Goal: Information Seeking & Learning: Learn about a topic

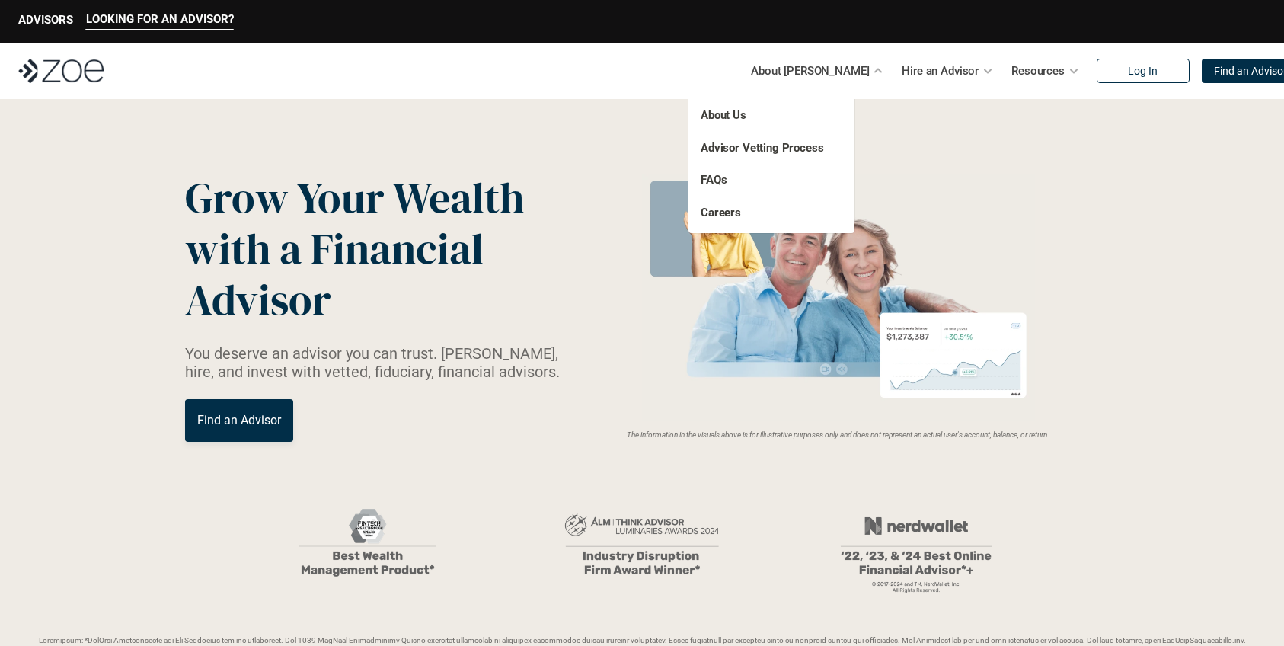
click at [723, 106] on div "About Us Advisor Vetting Process FAQs Careers" at bounding box center [771, 163] width 166 height 139
click at [727, 115] on link "About Us" at bounding box center [724, 115] width 46 height 14
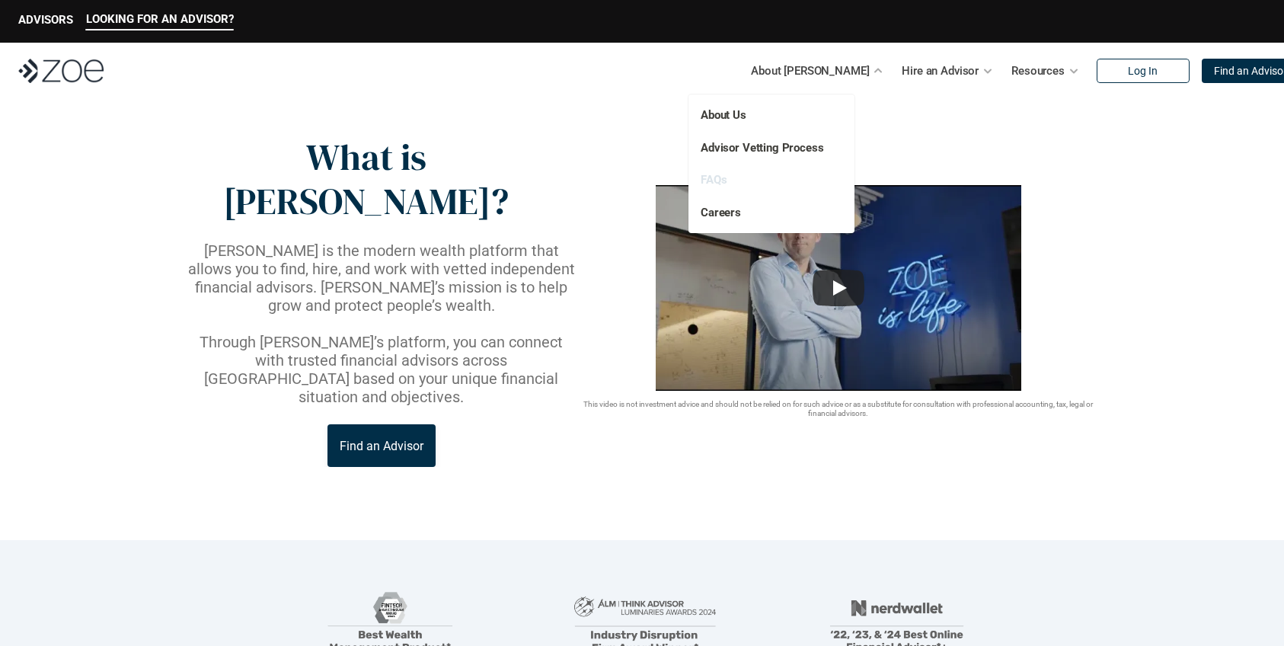
click at [712, 176] on link "FAQs" at bounding box center [714, 180] width 26 height 14
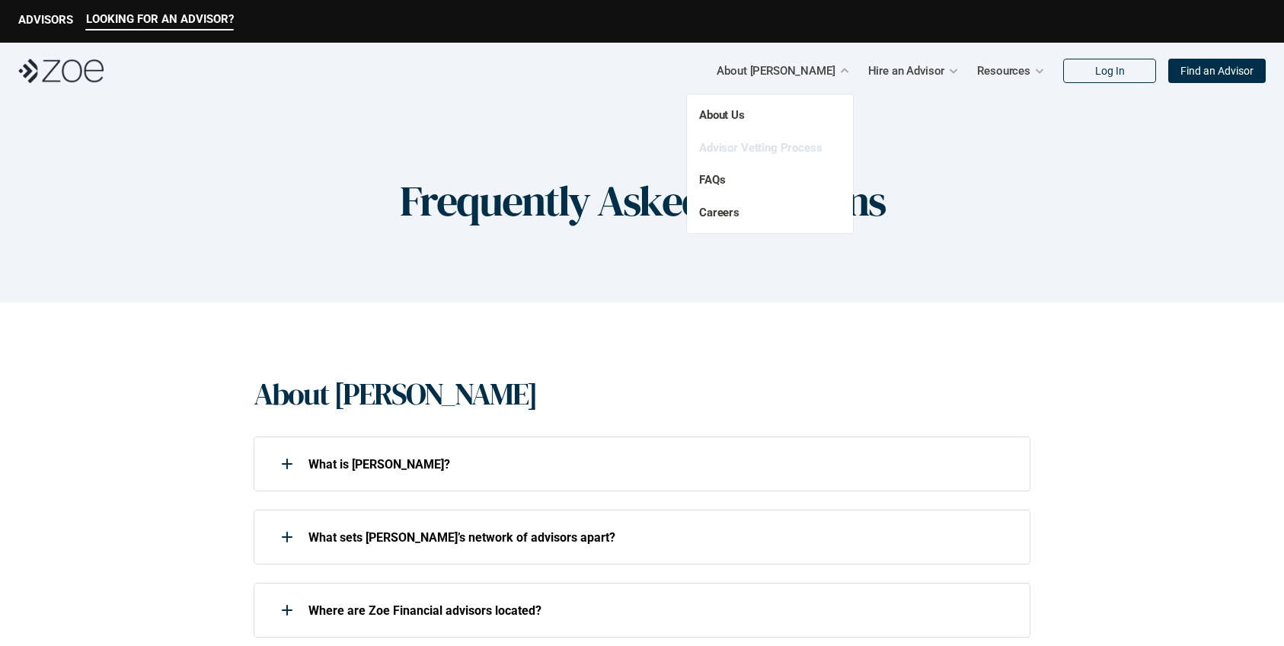
click at [784, 143] on link "Advisor Vetting Process" at bounding box center [760, 148] width 123 height 14
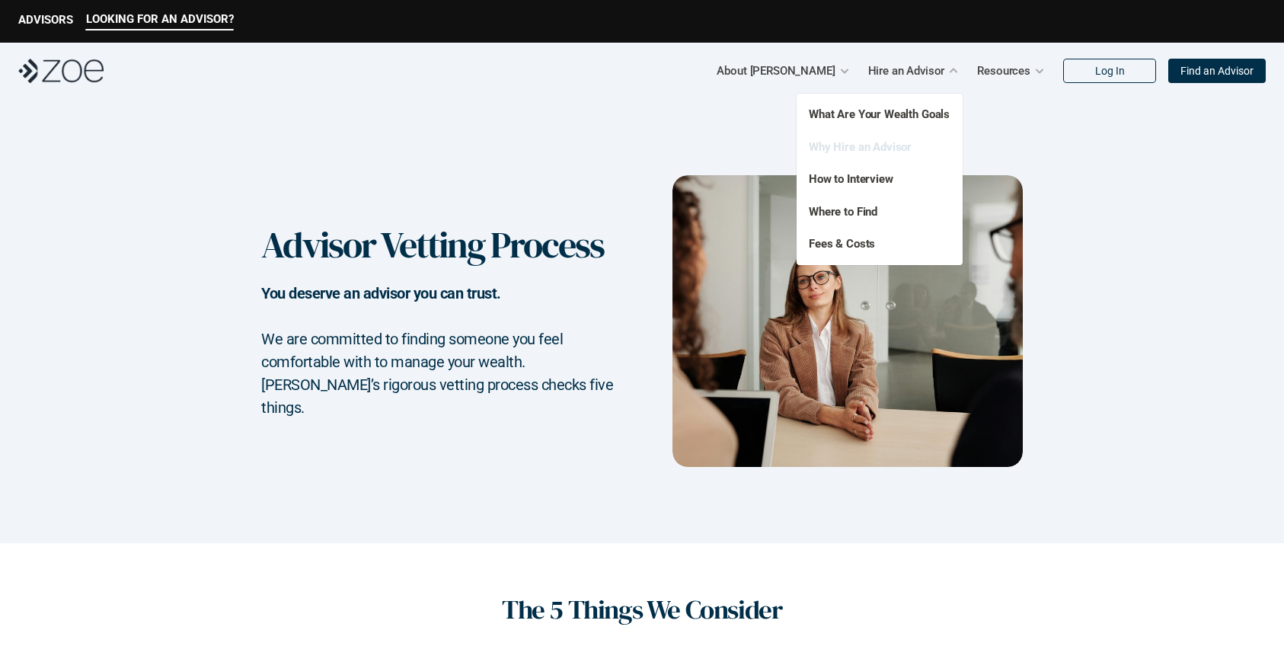
click at [854, 148] on link "Why Hire an Advisor" at bounding box center [860, 147] width 103 height 14
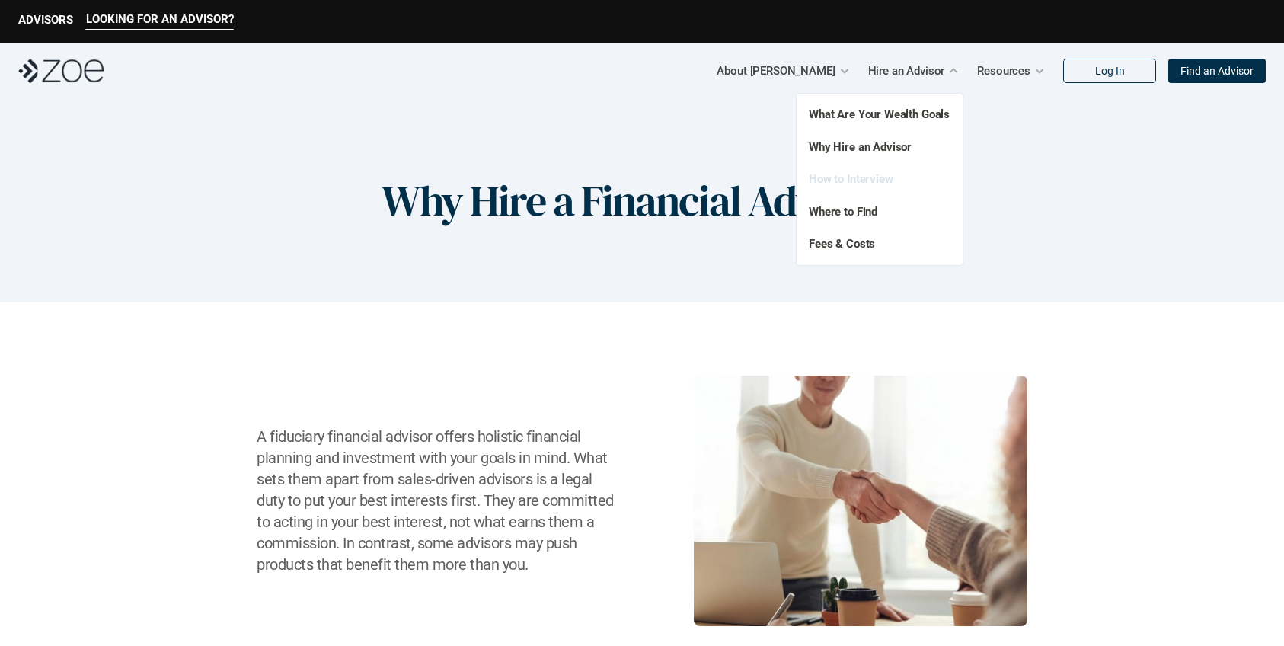
click at [849, 184] on link "How to Interview" at bounding box center [851, 179] width 85 height 14
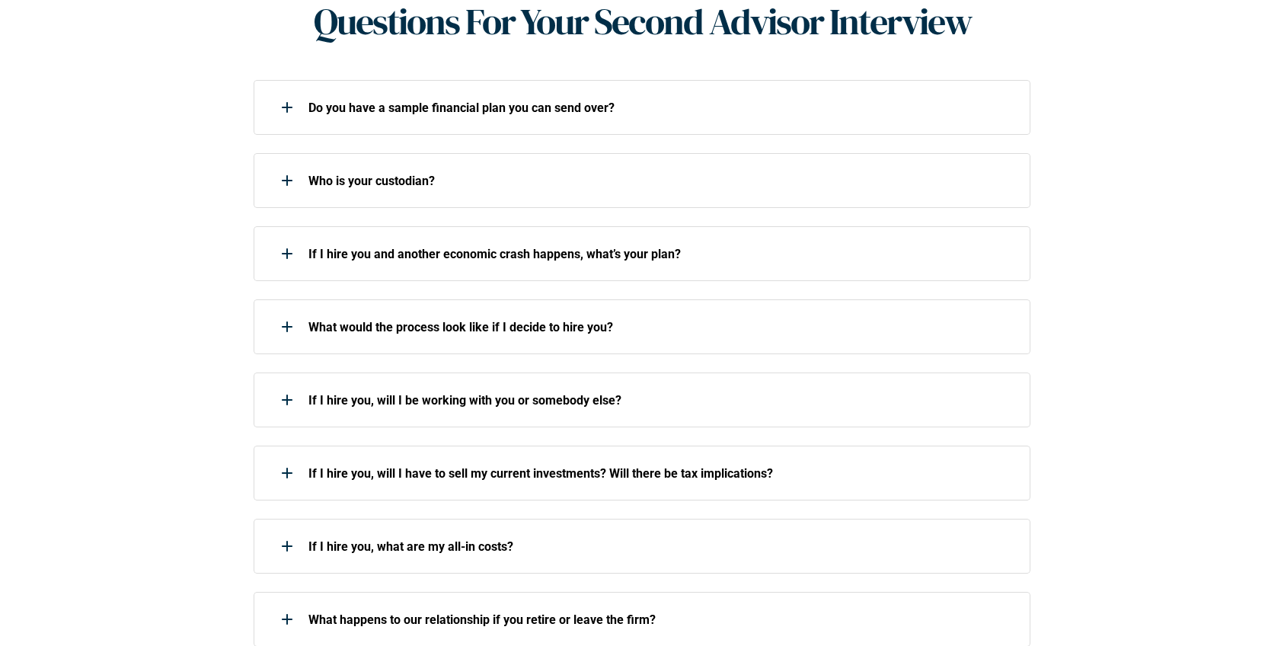
scroll to position [1333, 0]
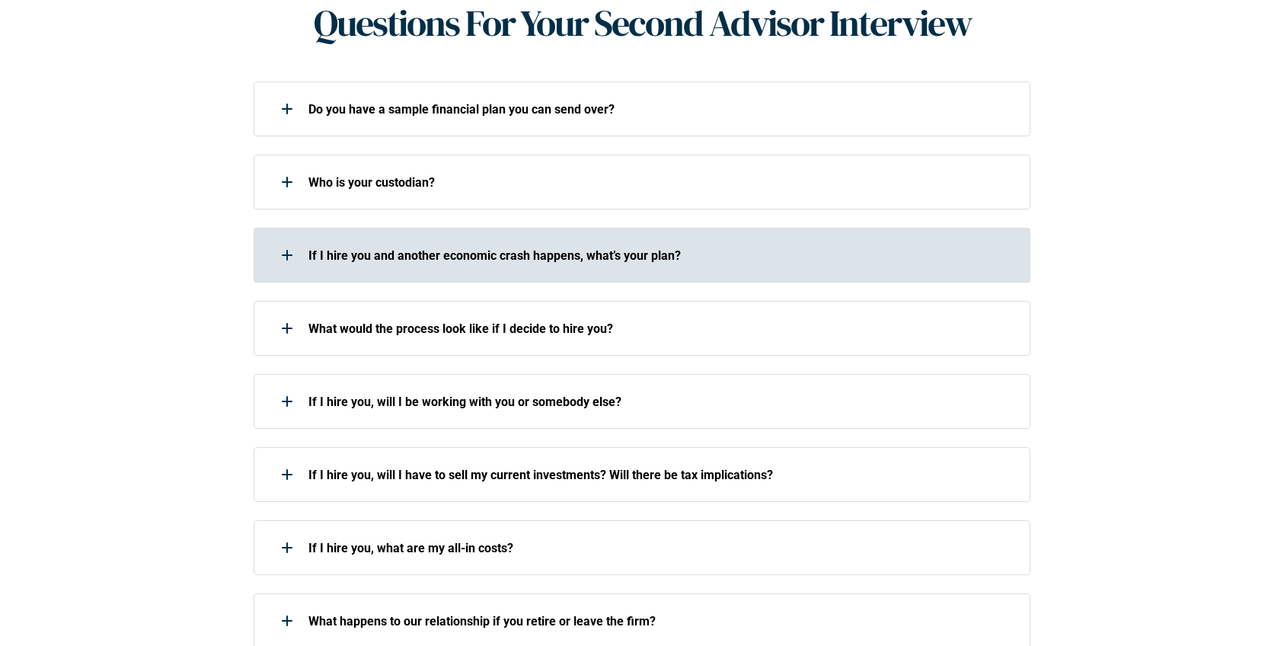
click at [522, 247] on div "If I hire you and another economic crash happens, what’s your plan?" at bounding box center [632, 255] width 757 height 30
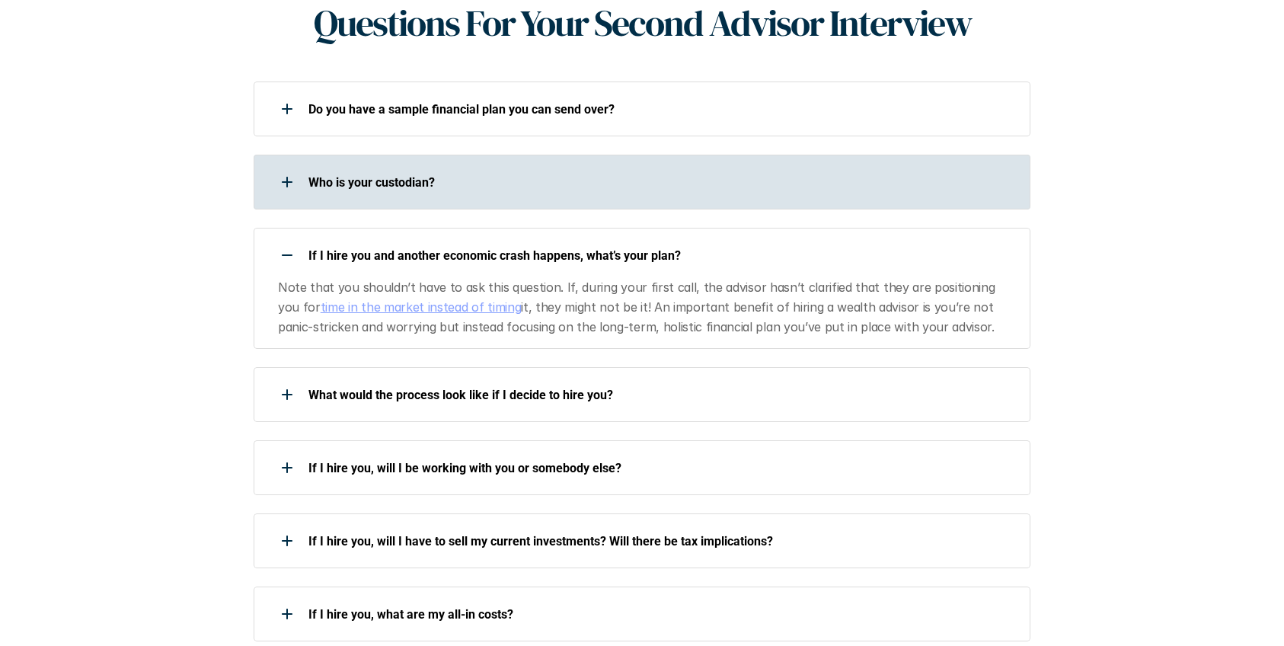
click at [470, 175] on p "Who is your custodian?" at bounding box center [659, 182] width 702 height 14
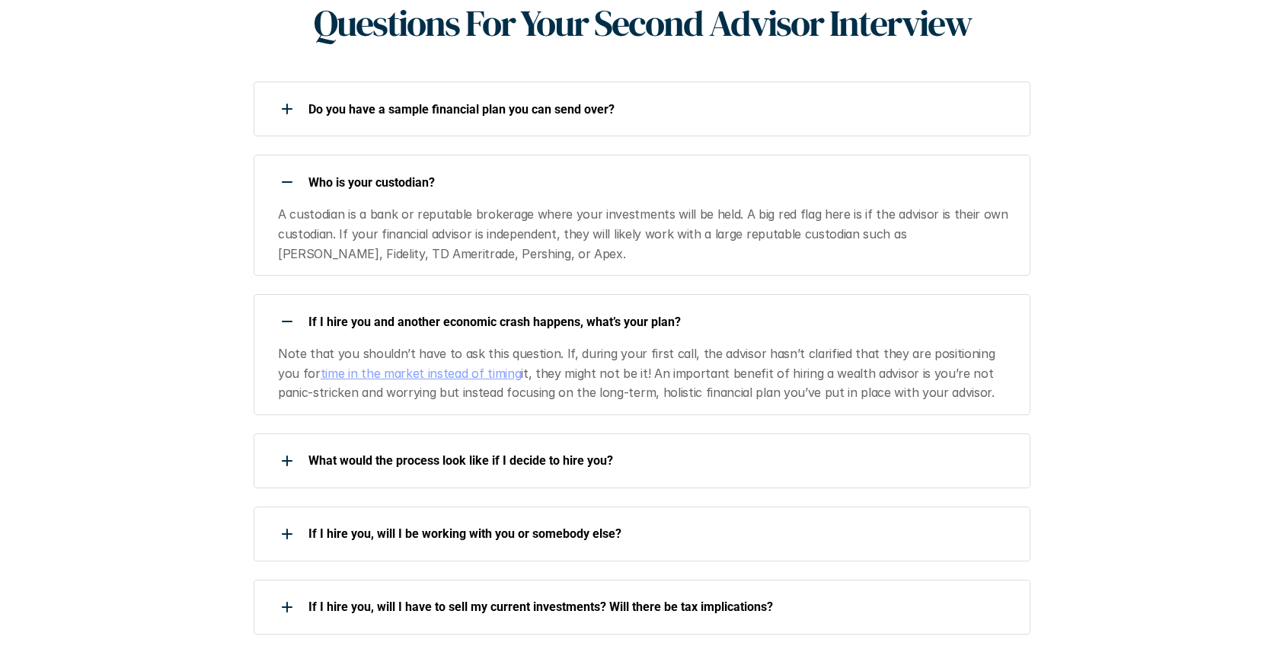
click at [509, 175] on p "Who is your custodian?" at bounding box center [659, 182] width 702 height 14
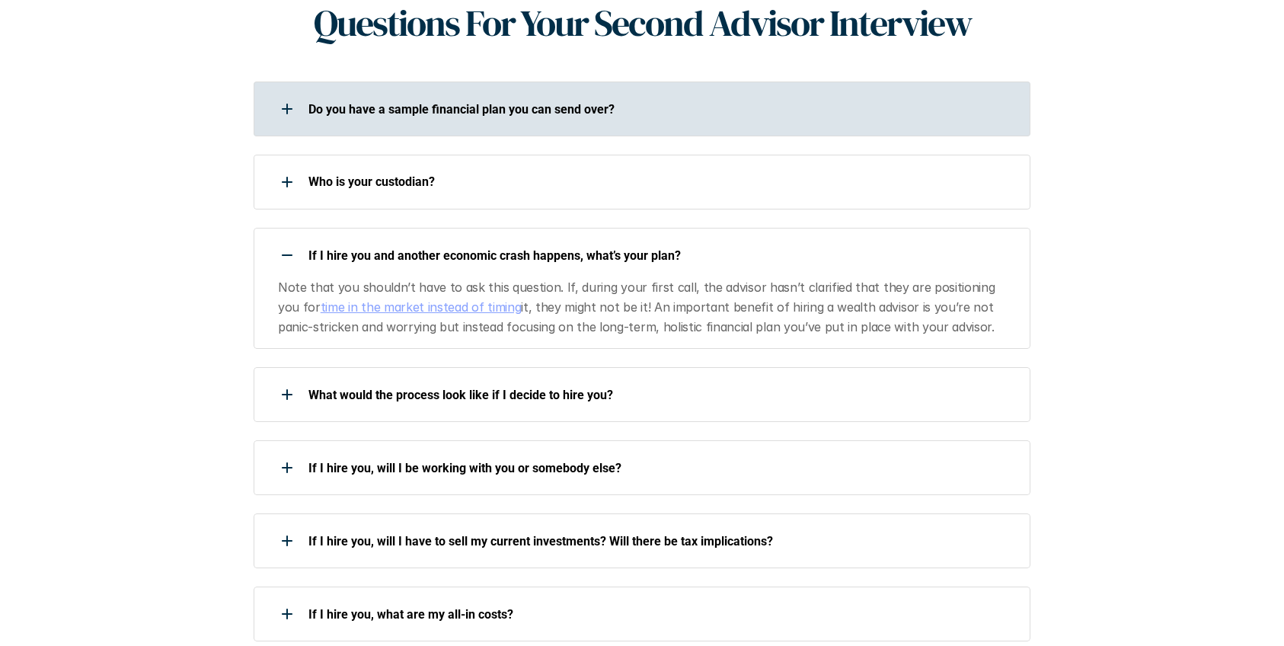
click at [567, 94] on div "Do you have a sample financial plan you can send over?" at bounding box center [632, 109] width 757 height 30
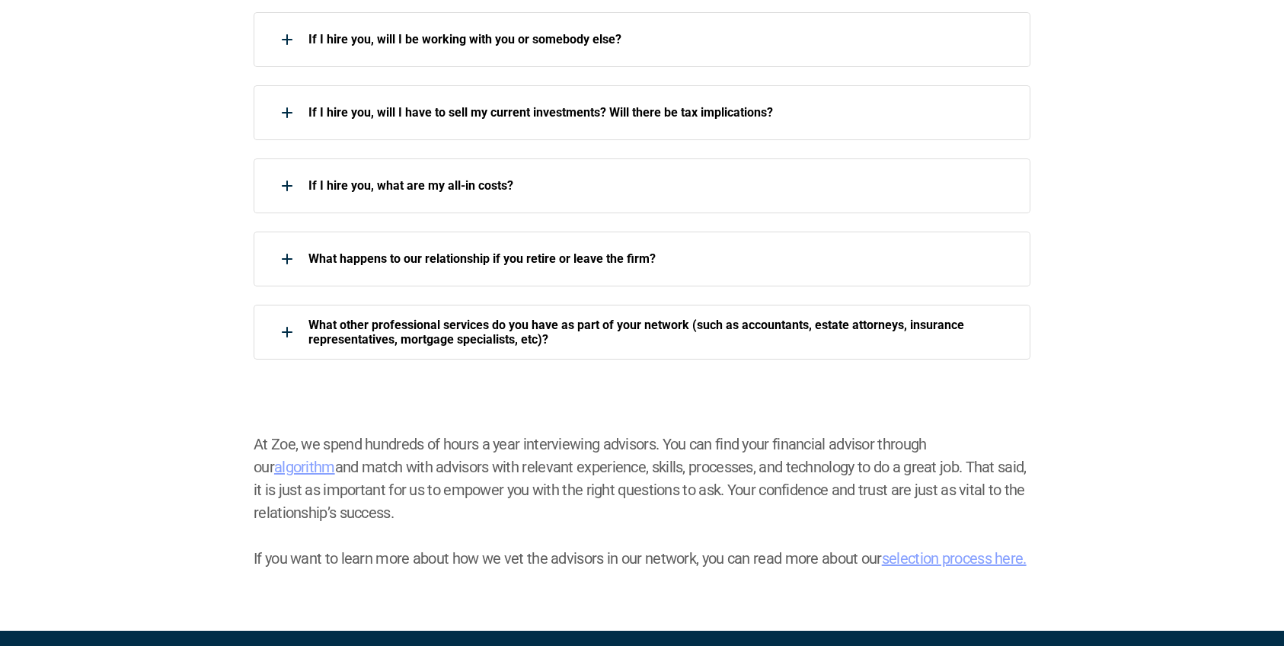
scroll to position [1825, 0]
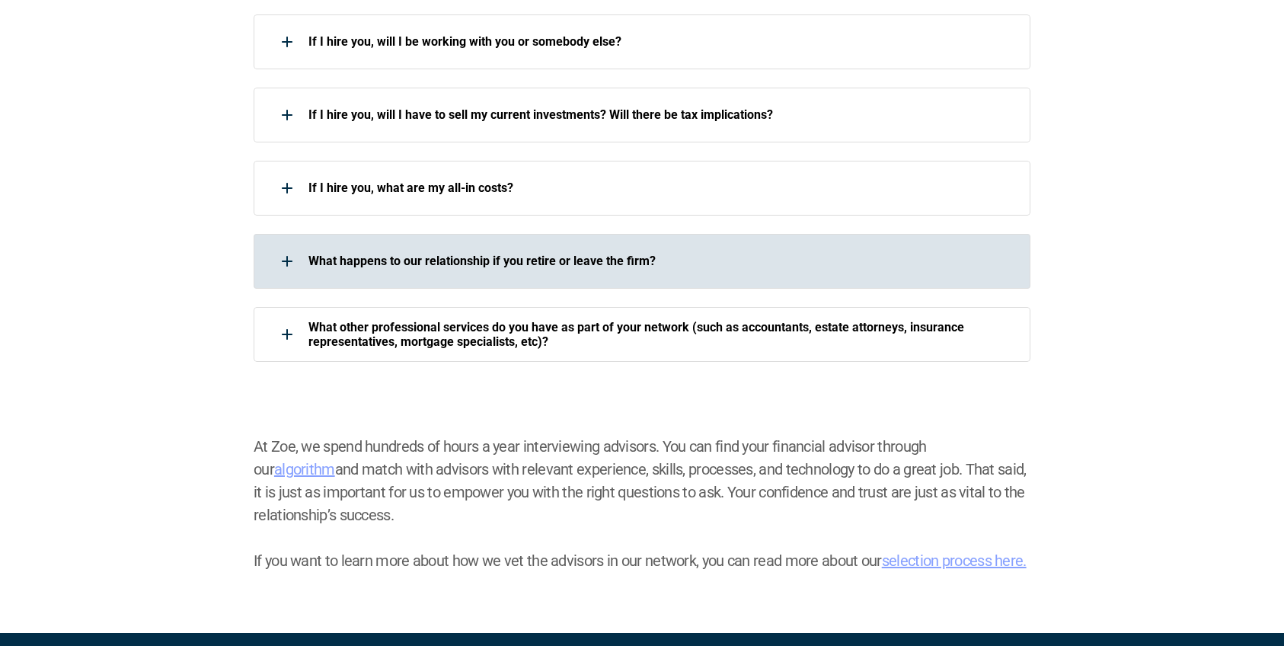
click at [529, 254] on p "What happens to our relationship if you retire or leave the firm?" at bounding box center [659, 261] width 702 height 14
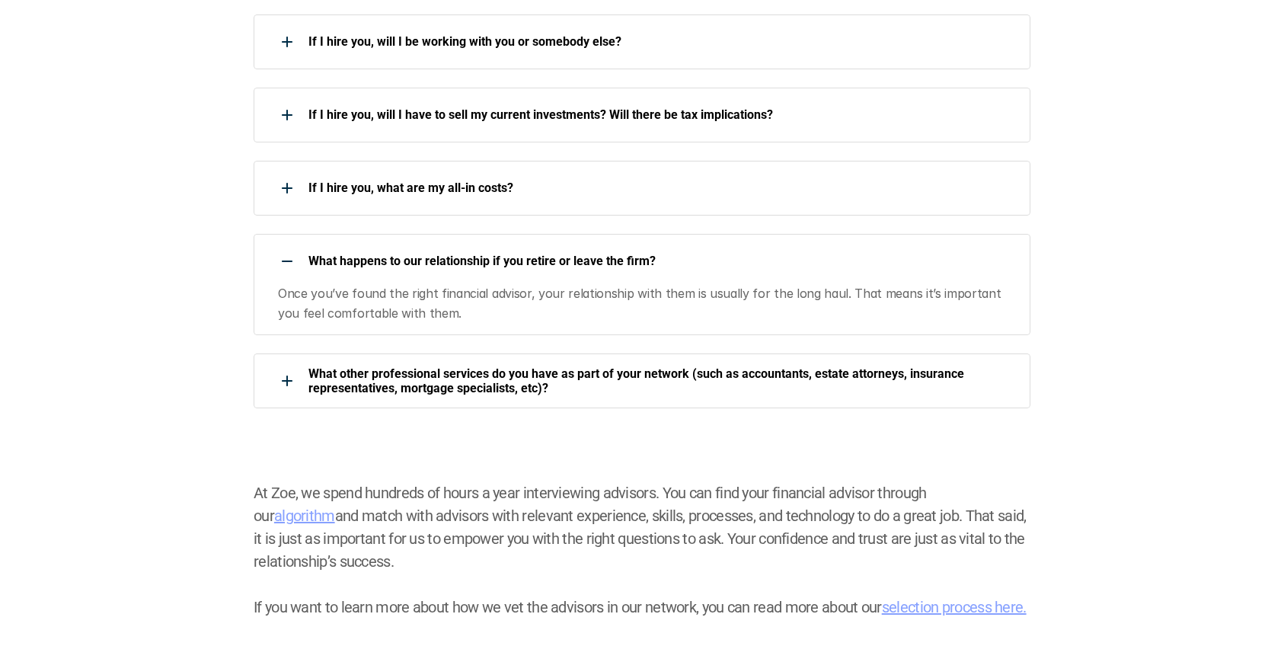
click at [529, 254] on p "What happens to our relationship if you retire or leave the firm?" at bounding box center [659, 261] width 702 height 14
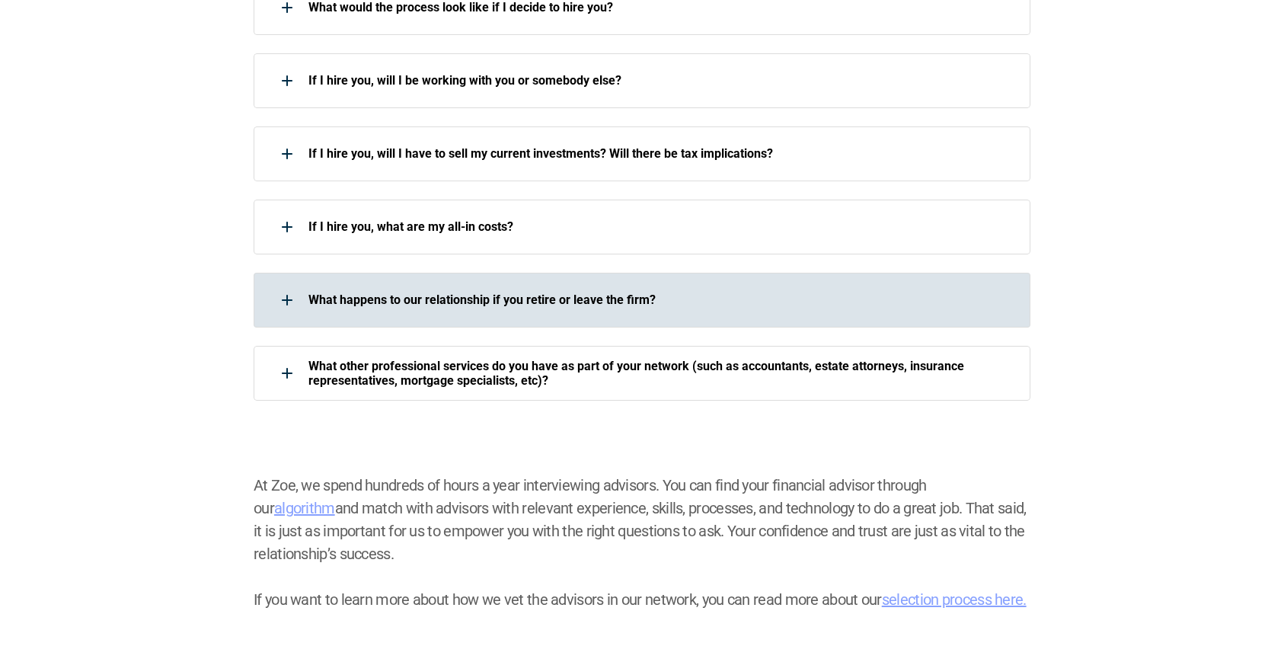
scroll to position [1785, 0]
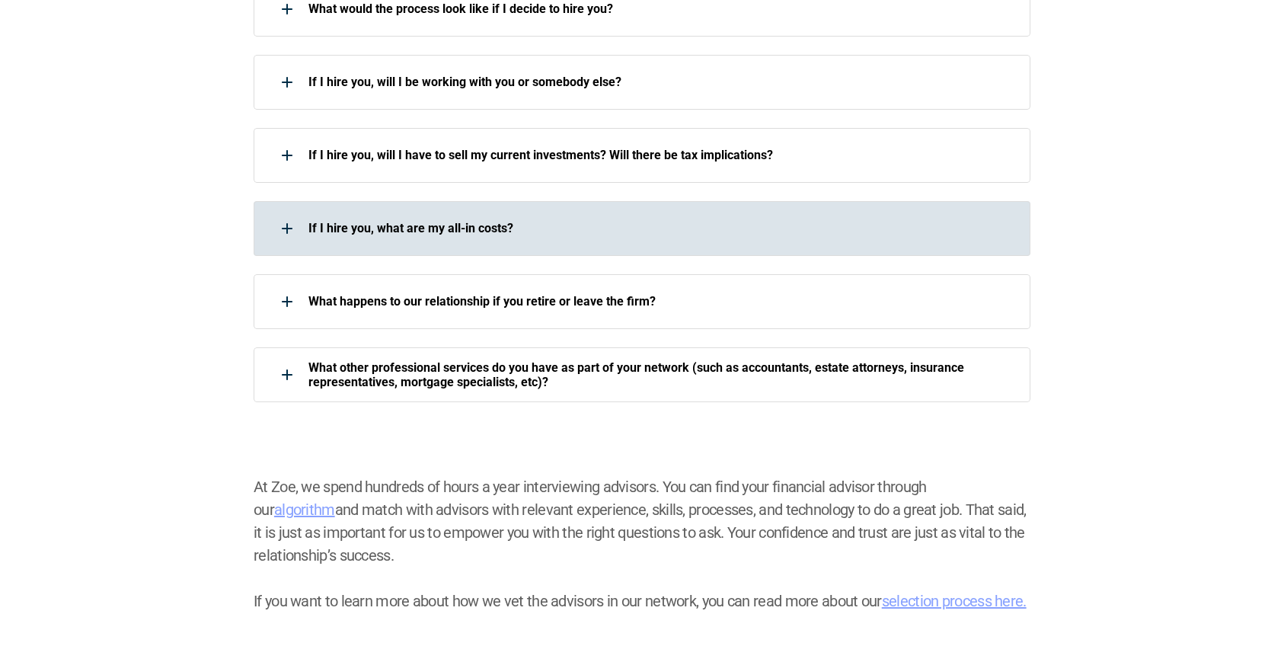
click at [422, 221] on p "If I hire you, what are my all-in costs?" at bounding box center [659, 228] width 702 height 14
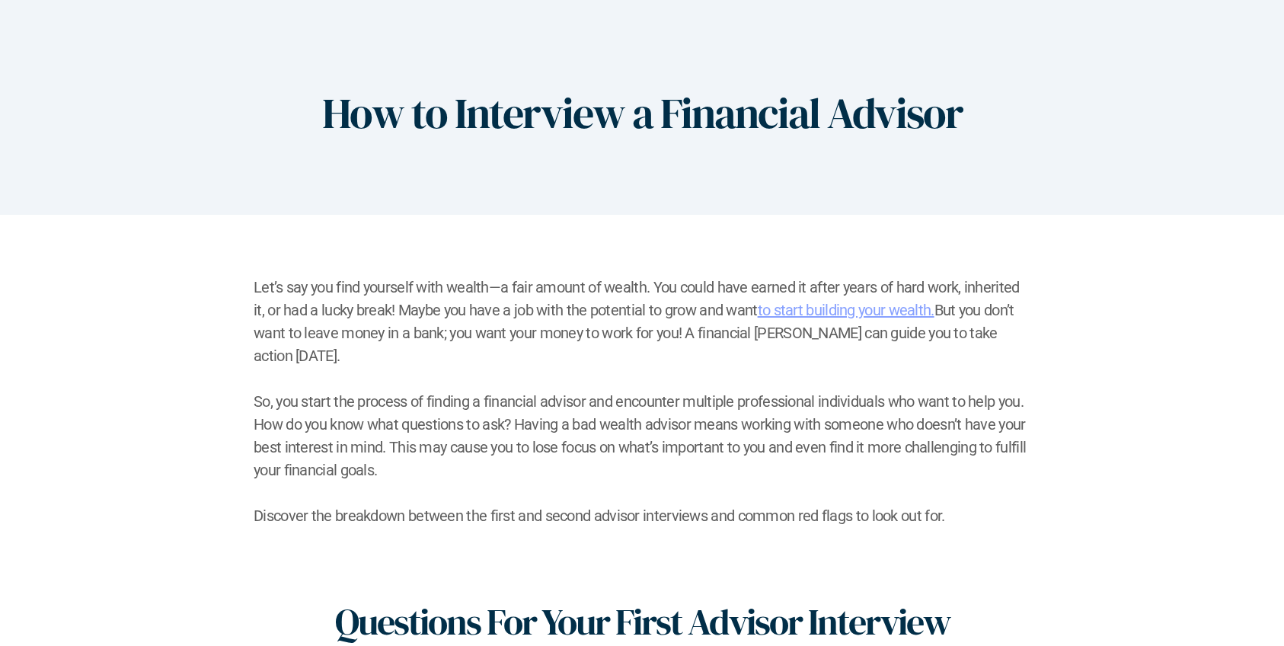
scroll to position [0, 0]
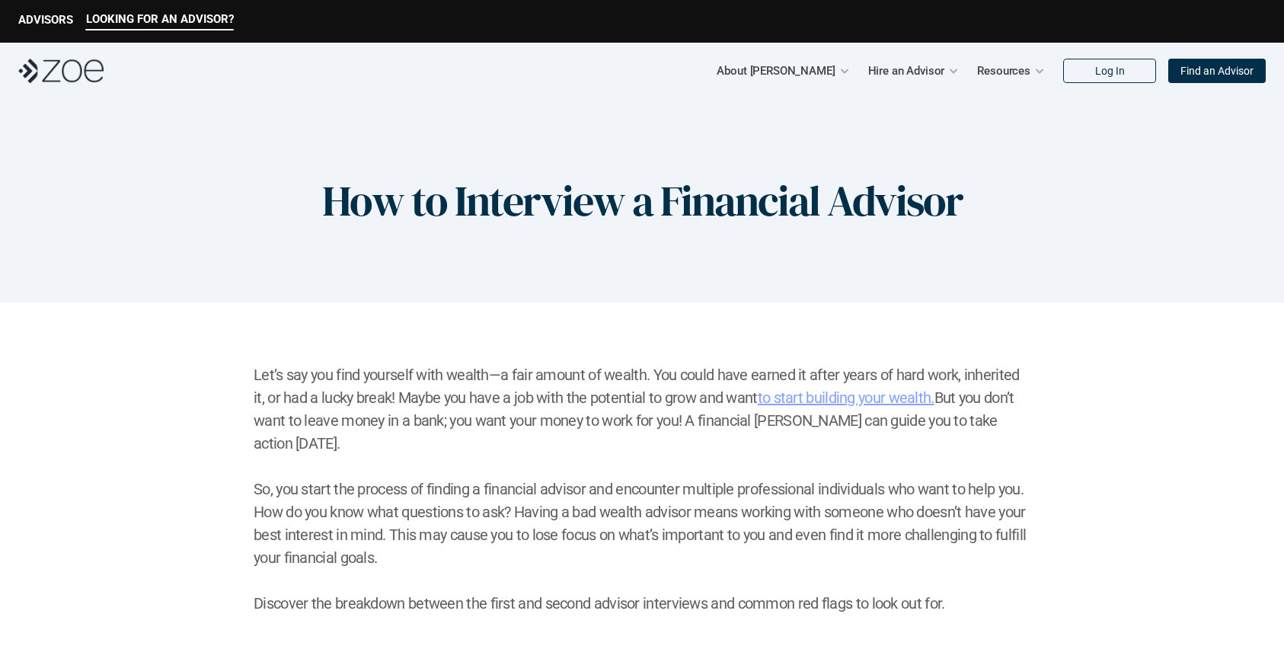
click at [65, 69] on img at bounding box center [60, 71] width 85 height 24
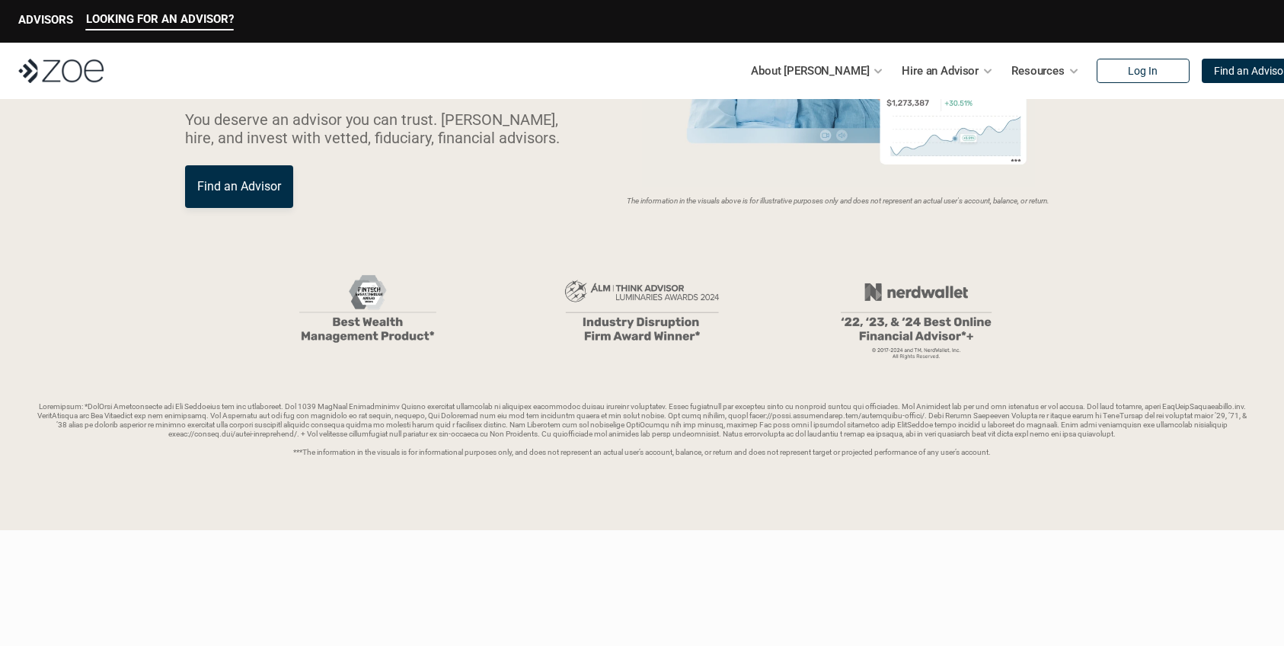
scroll to position [231, 0]
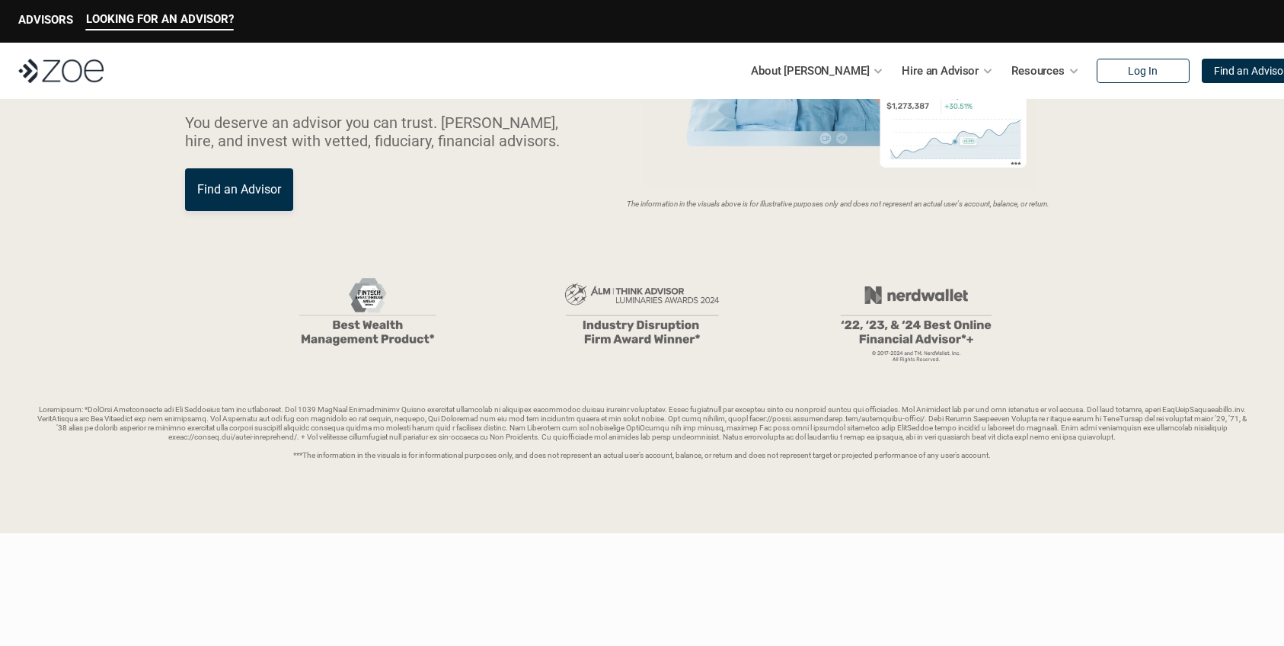
click at [245, 191] on p "Find an Advisor" at bounding box center [239, 189] width 84 height 14
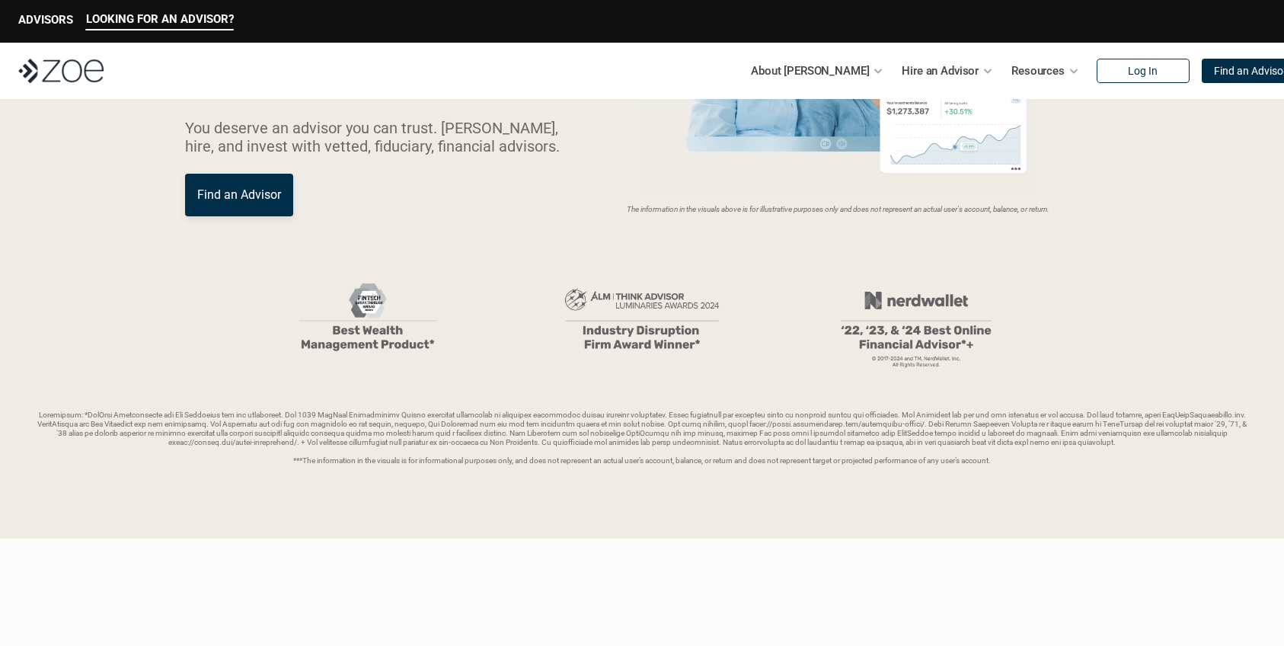
click at [247, 191] on p "Find an Advisor" at bounding box center [239, 194] width 84 height 14
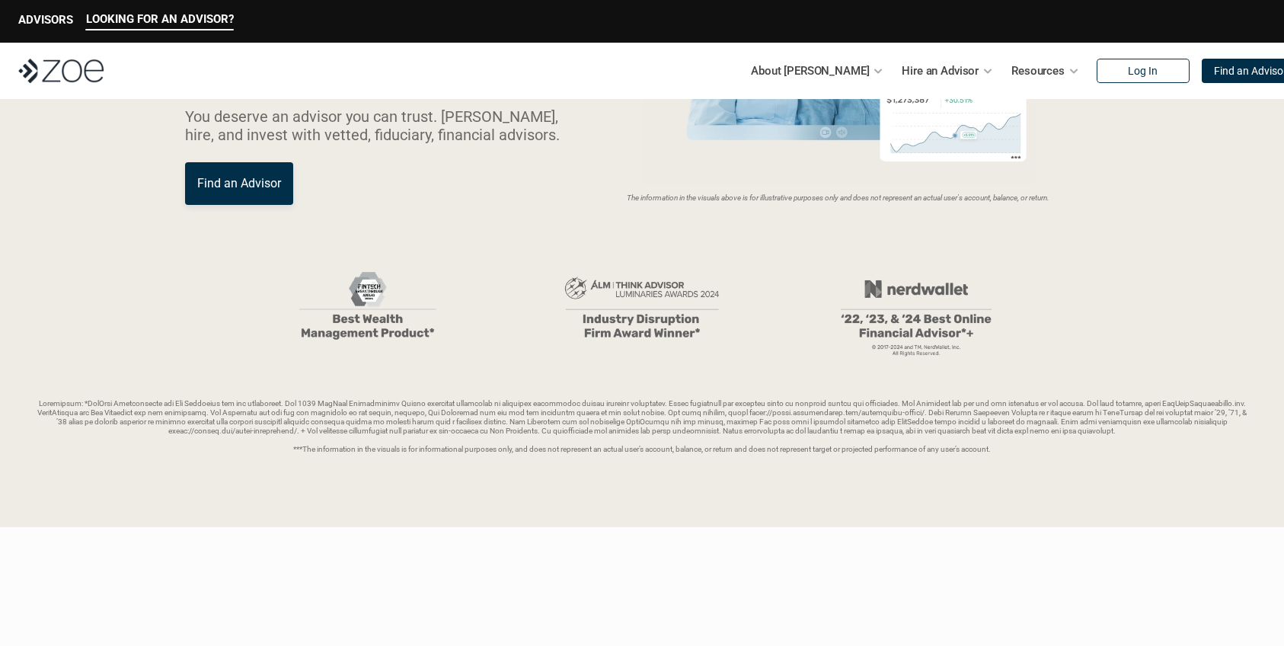
scroll to position [238, 0]
click at [251, 177] on p "Find an Advisor" at bounding box center [239, 182] width 84 height 14
